Goal: Task Accomplishment & Management: Complete application form

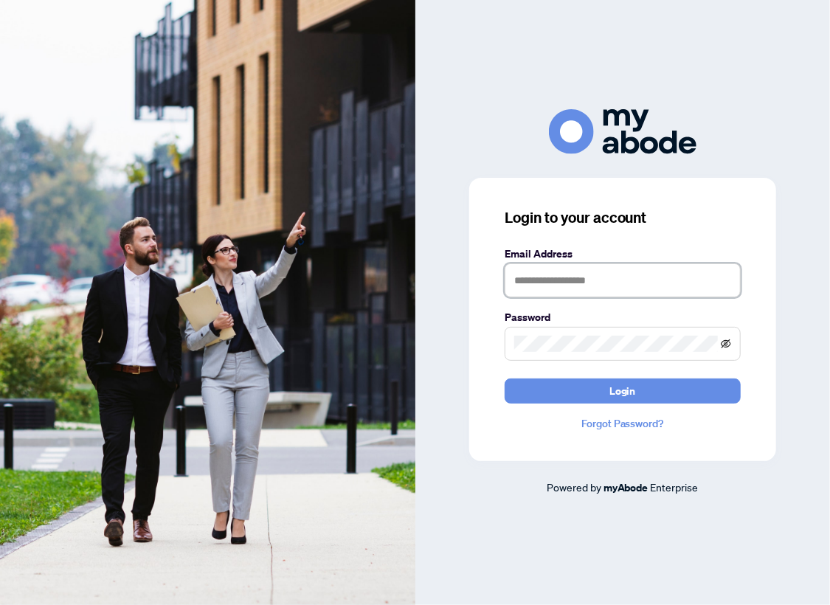
type input "**********"
click at [728, 344] on icon "eye-invisible" at bounding box center [726, 344] width 10 height 10
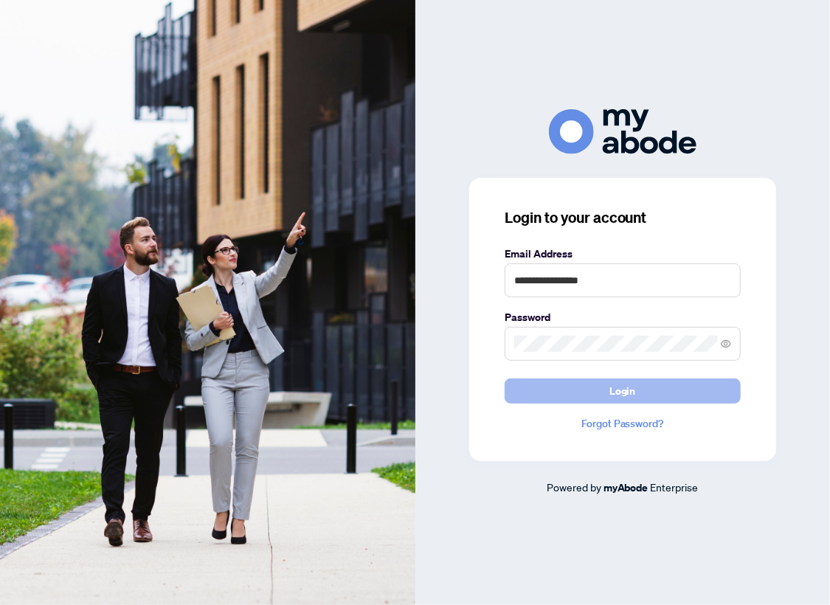
click at [563, 392] on button "Login" at bounding box center [623, 391] width 236 height 25
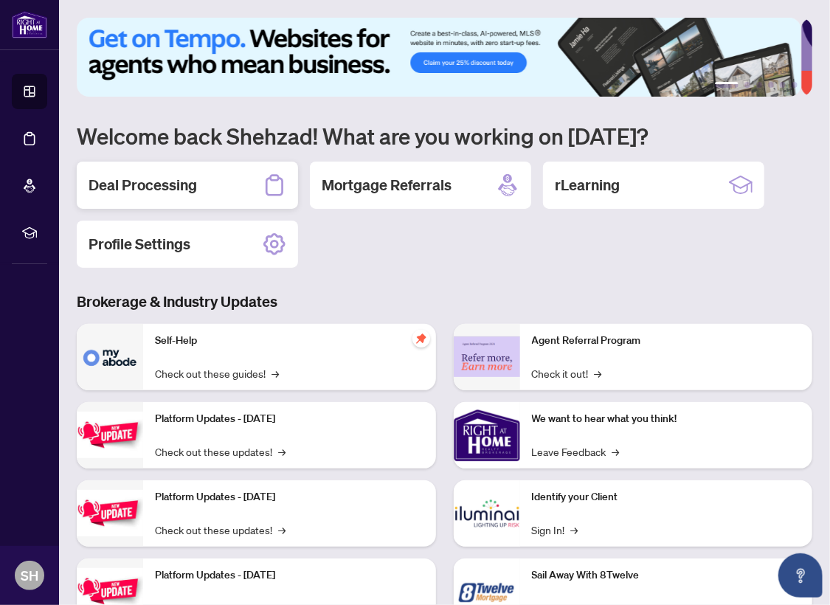
click at [177, 175] on h2 "Deal Processing" at bounding box center [143, 185] width 109 height 21
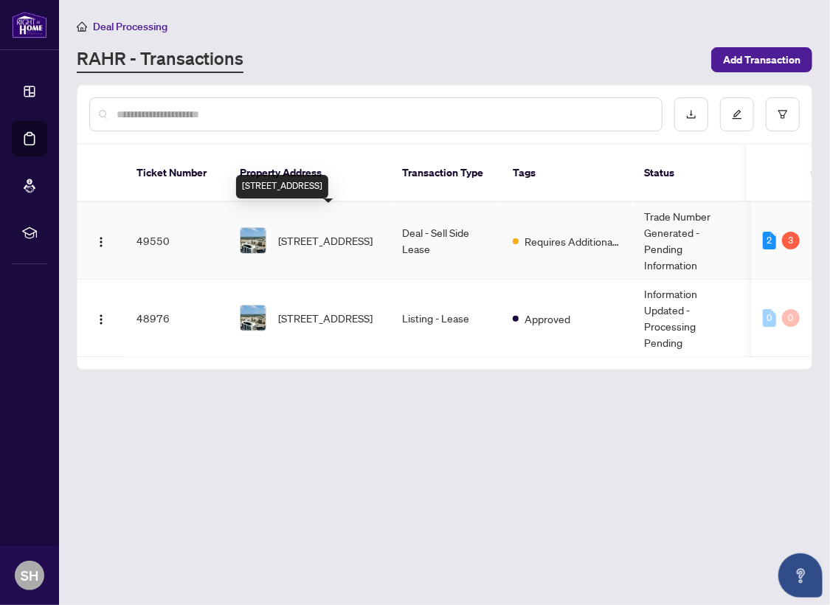
click at [307, 233] on span "[STREET_ADDRESS]" at bounding box center [325, 241] width 94 height 16
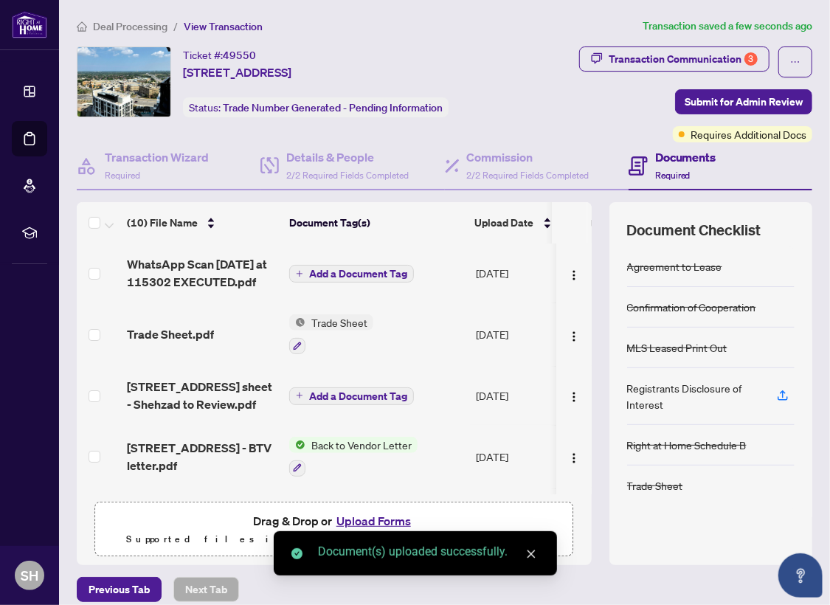
click at [296, 270] on icon "plus" at bounding box center [299, 273] width 7 height 7
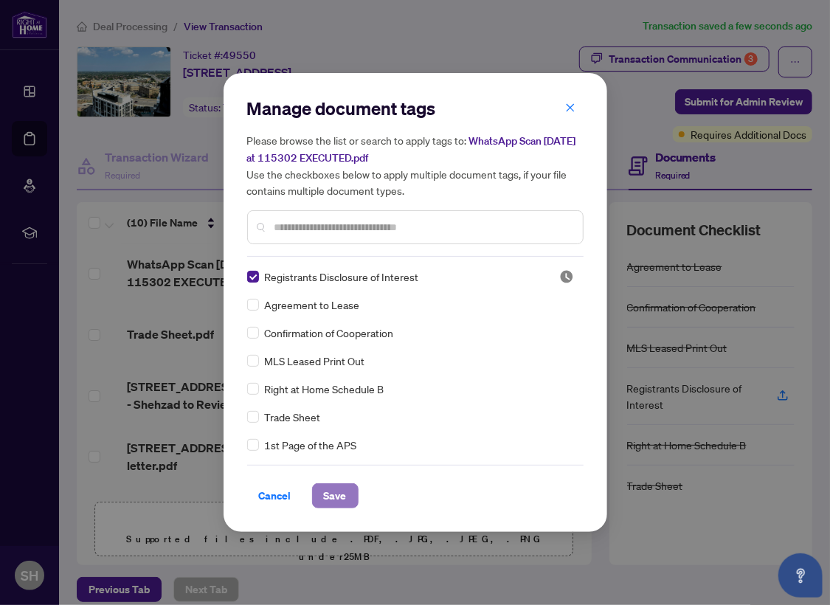
click at [332, 495] on span "Save" at bounding box center [335, 496] width 23 height 24
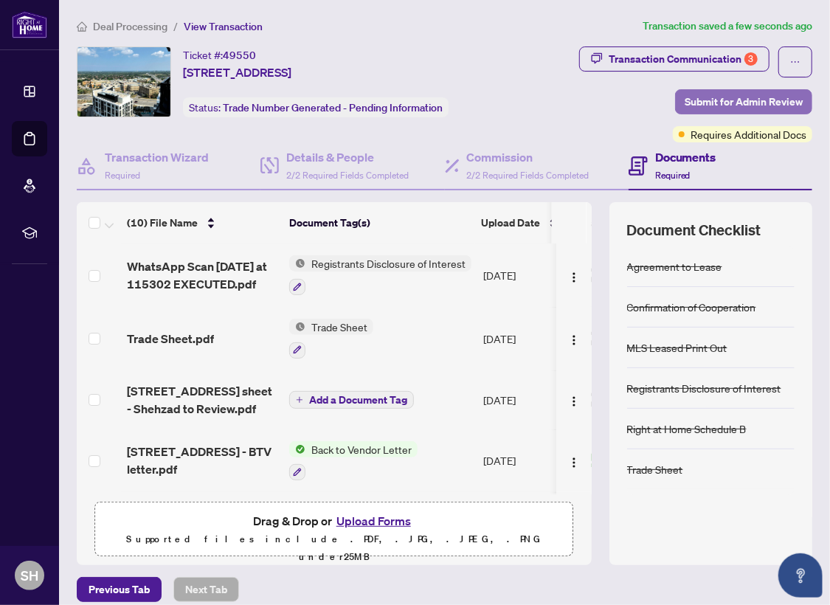
click at [696, 102] on span "Submit for Admin Review" at bounding box center [744, 102] width 118 height 24
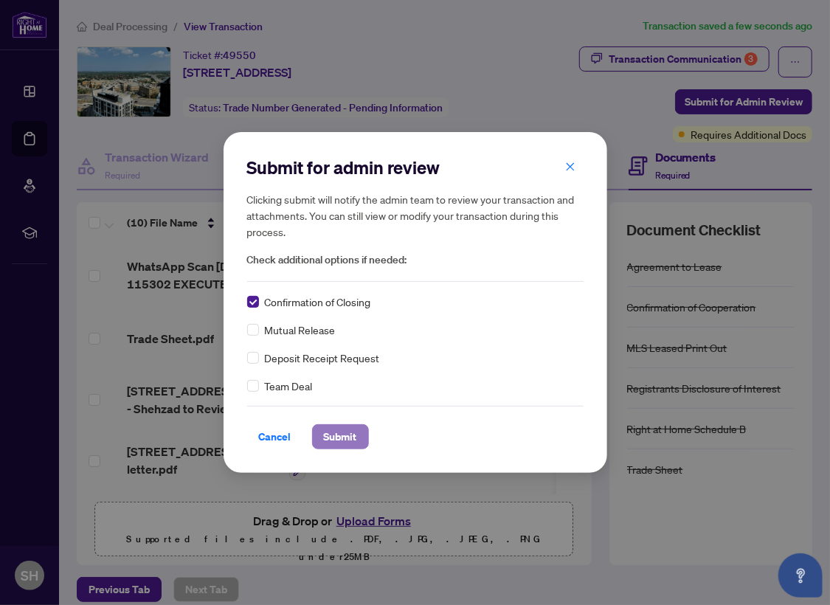
click at [340, 435] on span "Submit" at bounding box center [340, 437] width 33 height 24
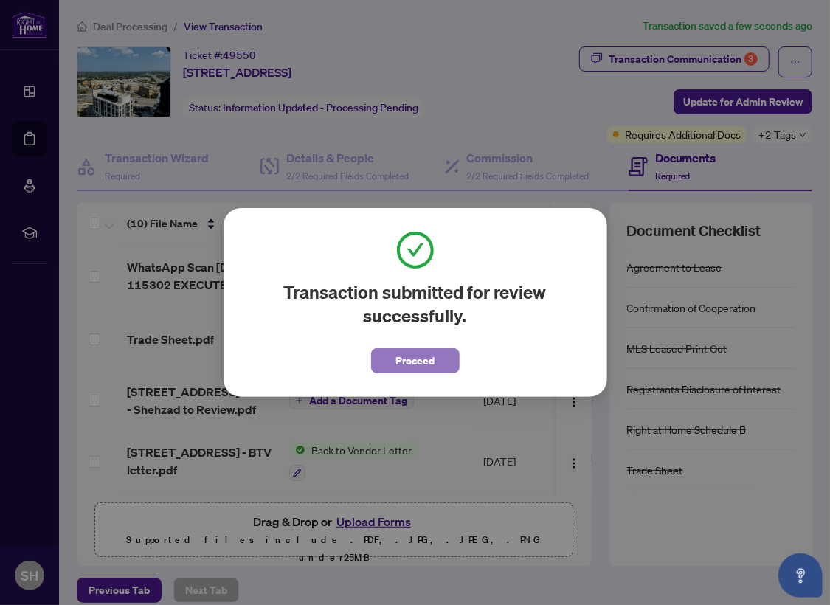
click at [424, 367] on span "Proceed" at bounding box center [415, 361] width 39 height 24
